Goal: Task Accomplishment & Management: Use online tool/utility

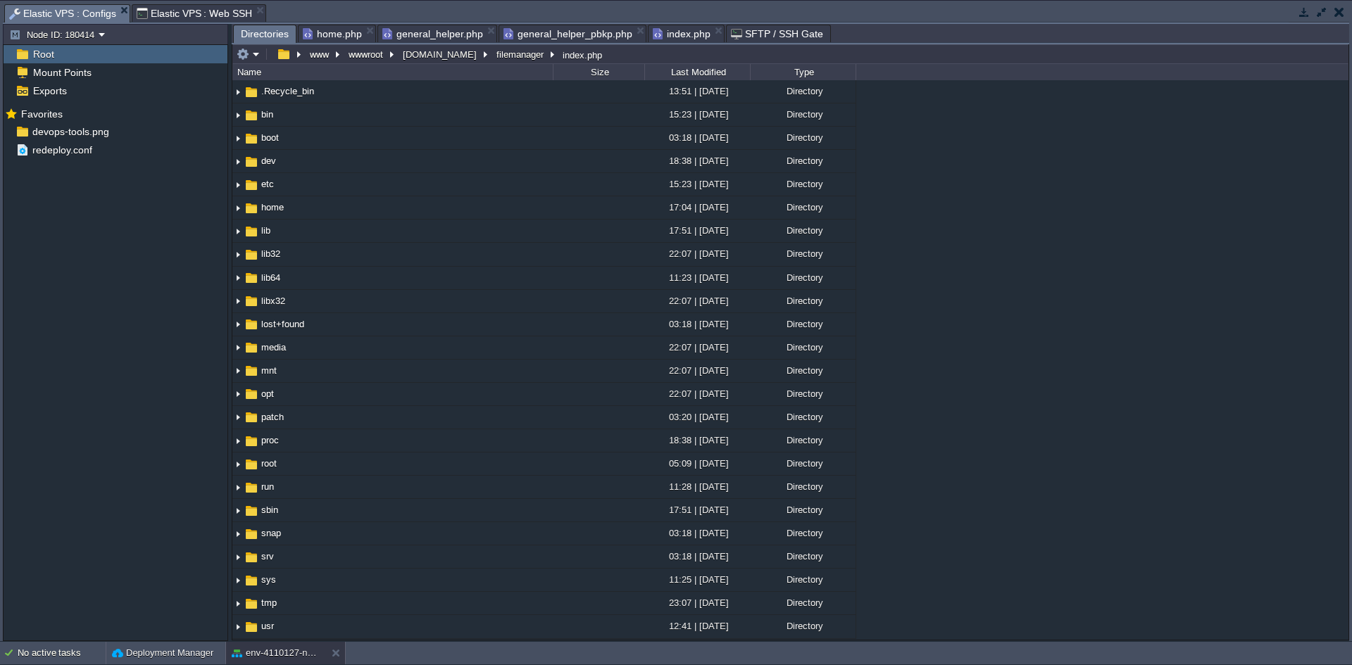
scroll to position [456, 0]
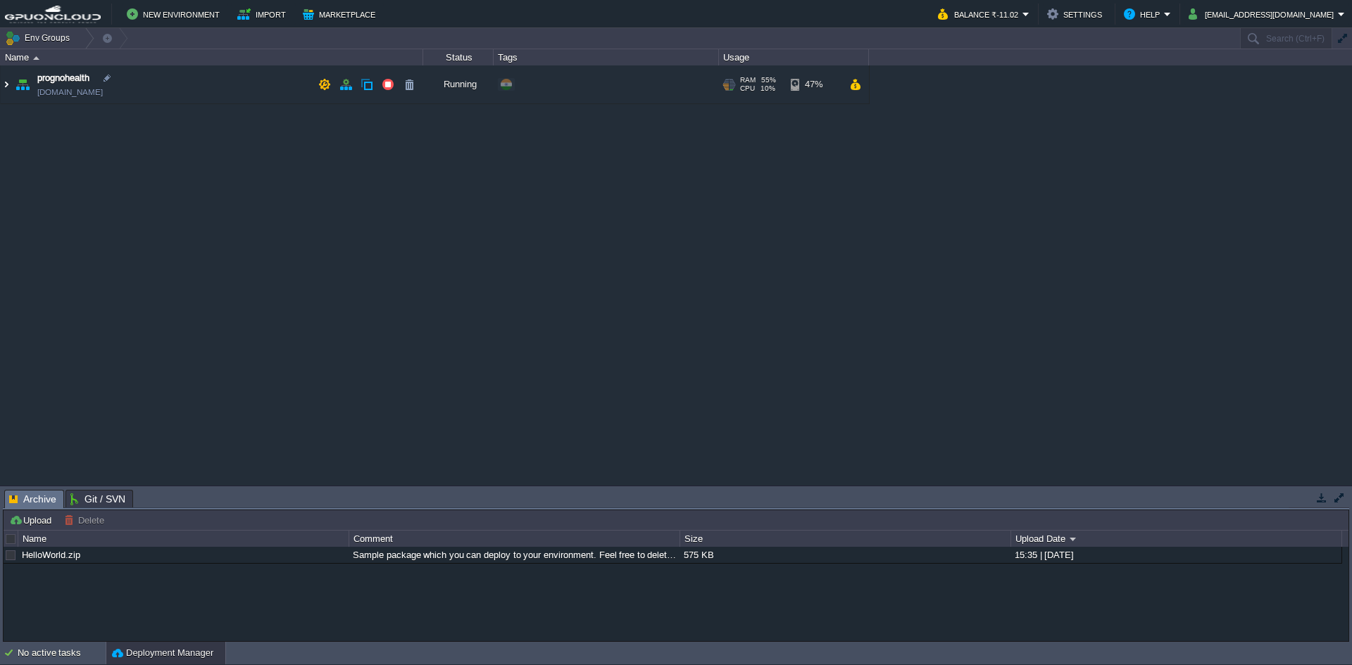
click at [1, 84] on img at bounding box center [6, 84] width 11 height 38
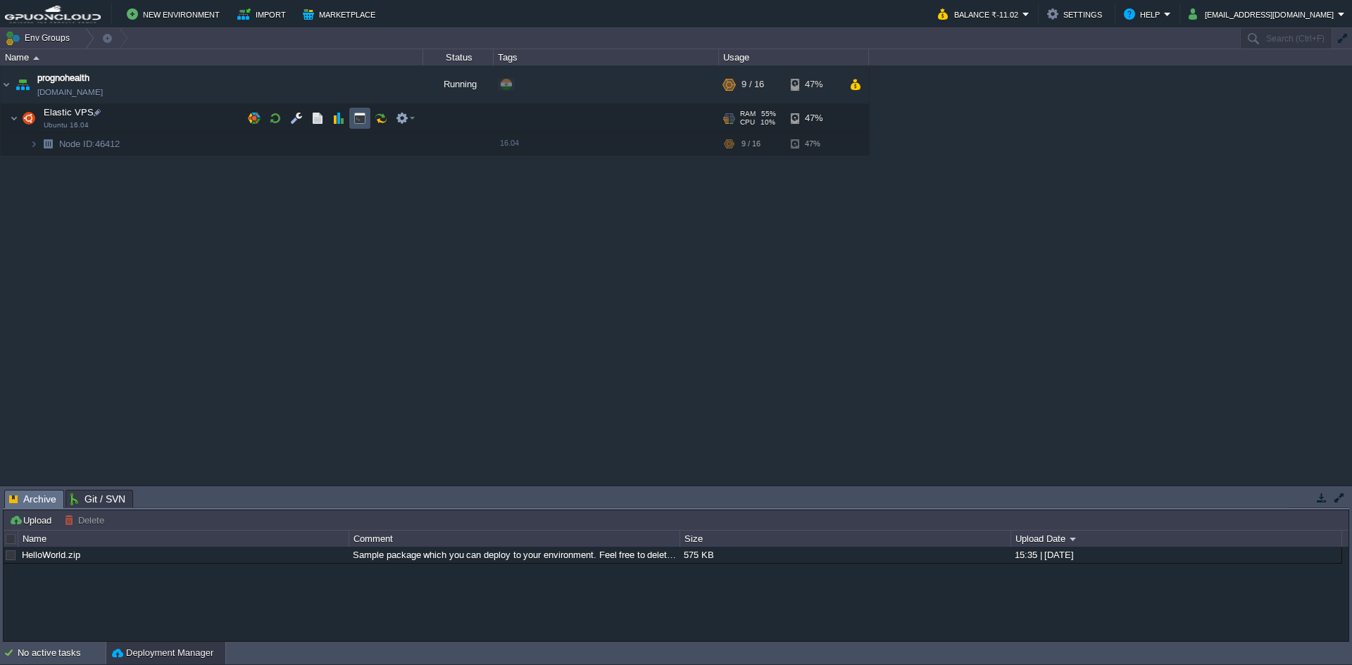
click at [357, 115] on button "button" at bounding box center [359, 118] width 13 height 13
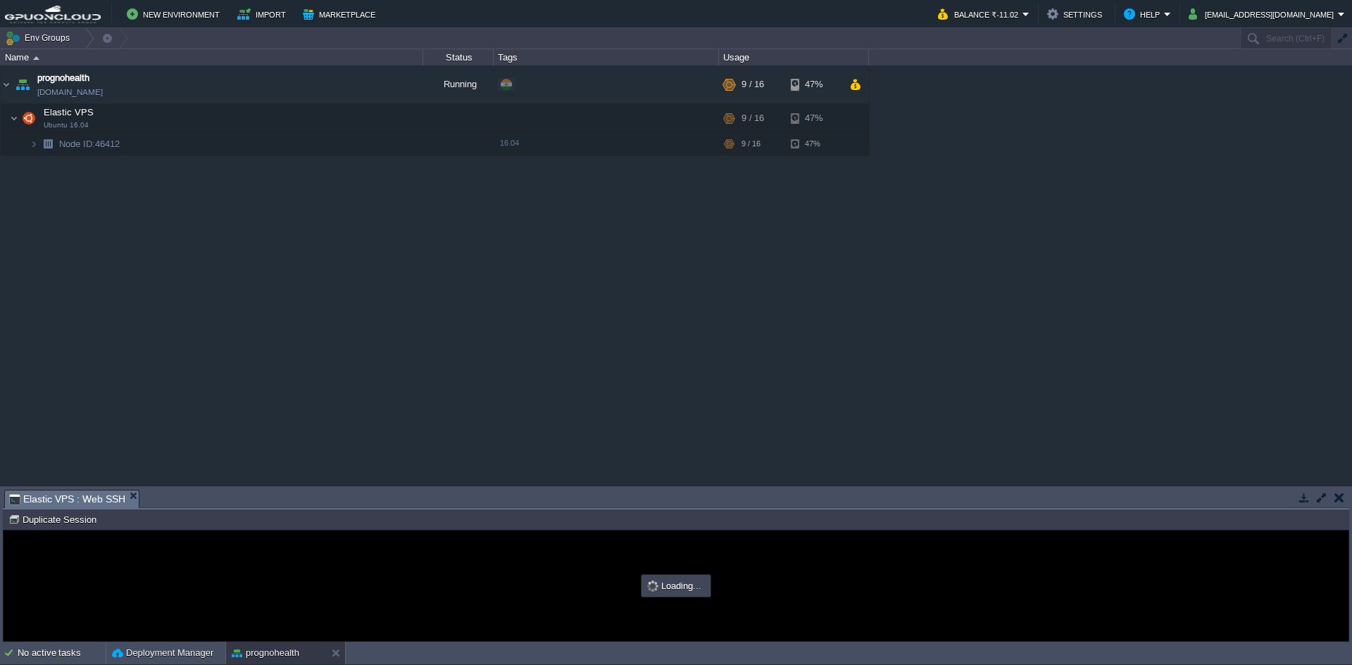
click at [1323, 492] on button "button" at bounding box center [1321, 497] width 13 height 13
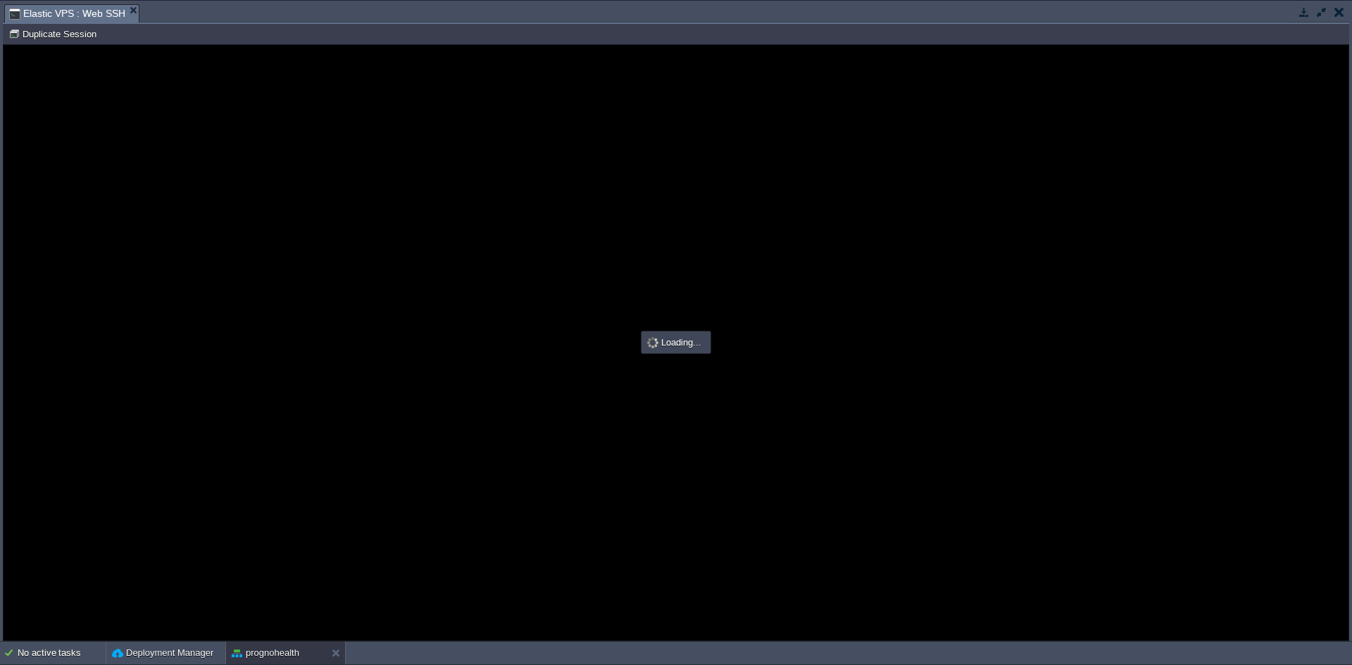
type input "#000000"
